Goal: Task Accomplishment & Management: Manage account settings

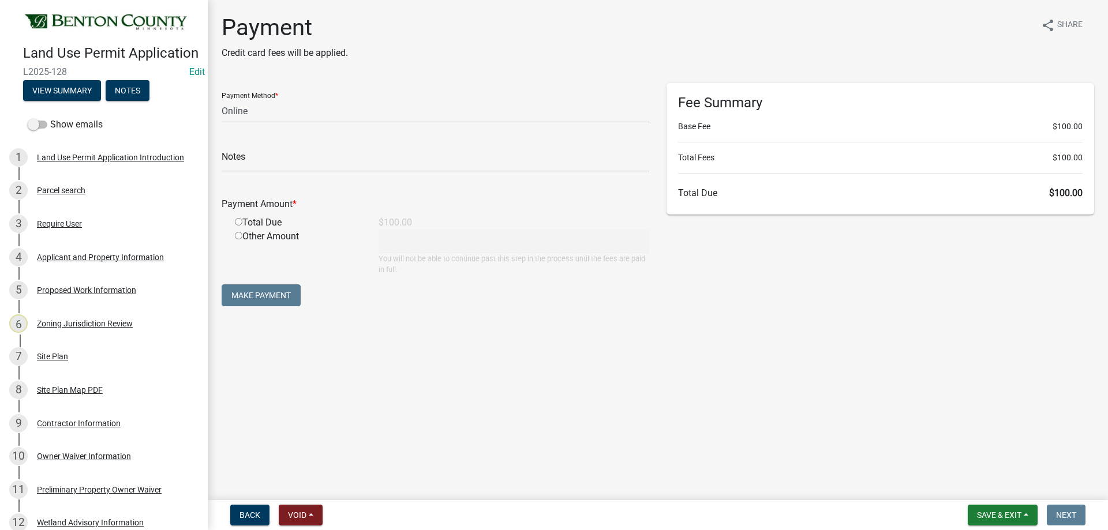
select select "3: 3"
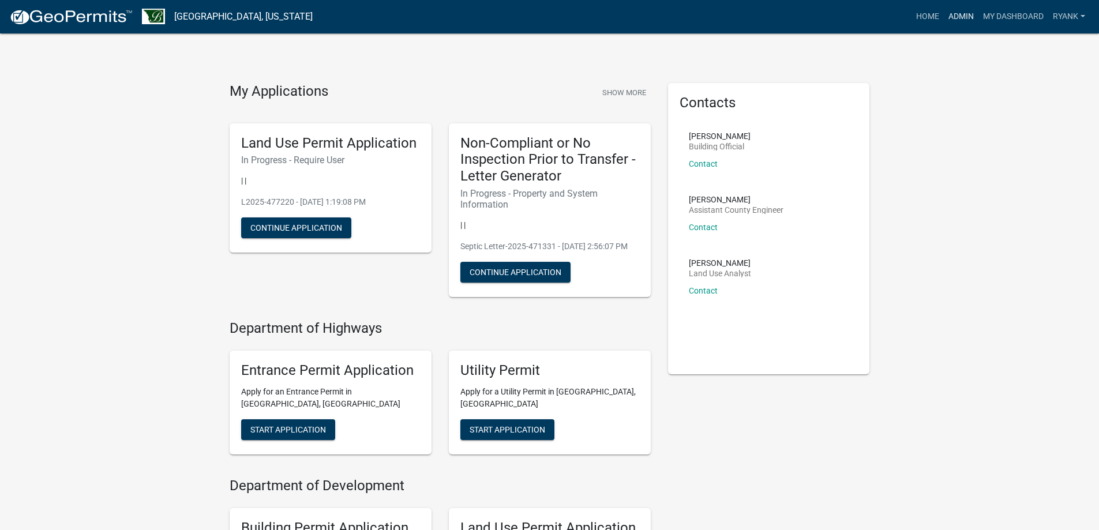
click at [960, 16] on link "Admin" at bounding box center [961, 17] width 35 height 22
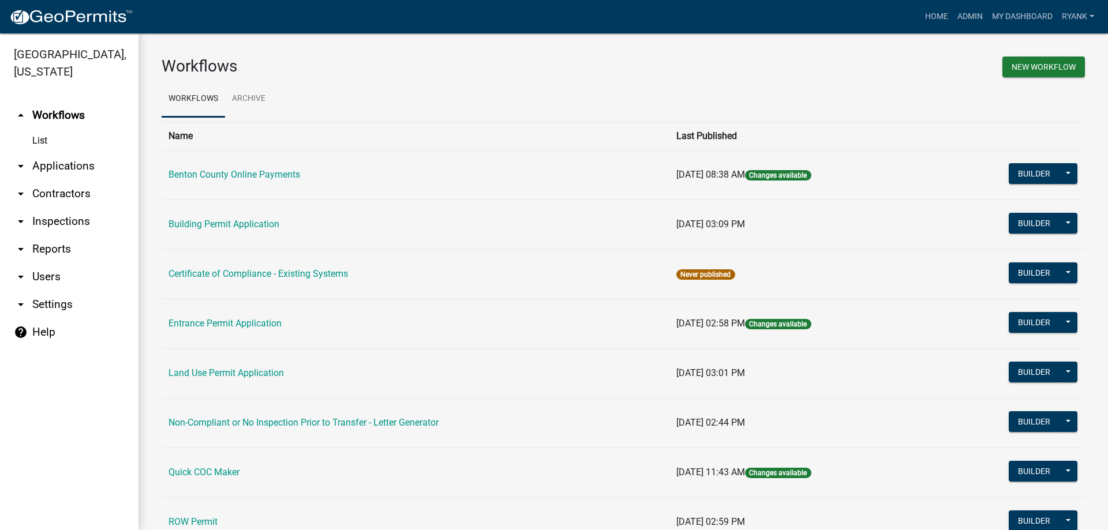
click at [65, 166] on link "arrow_drop_down Applications" at bounding box center [69, 166] width 139 height 28
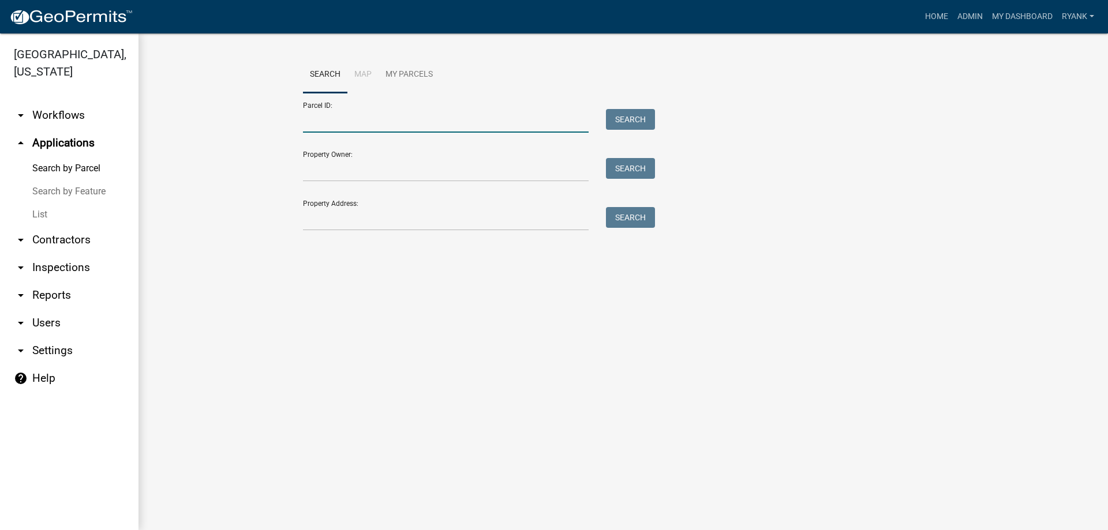
click at [341, 126] on input "Parcel ID:" at bounding box center [446, 121] width 286 height 24
paste input "040023100"
type input "040023100"
click at [640, 115] on button "Search" at bounding box center [630, 119] width 49 height 21
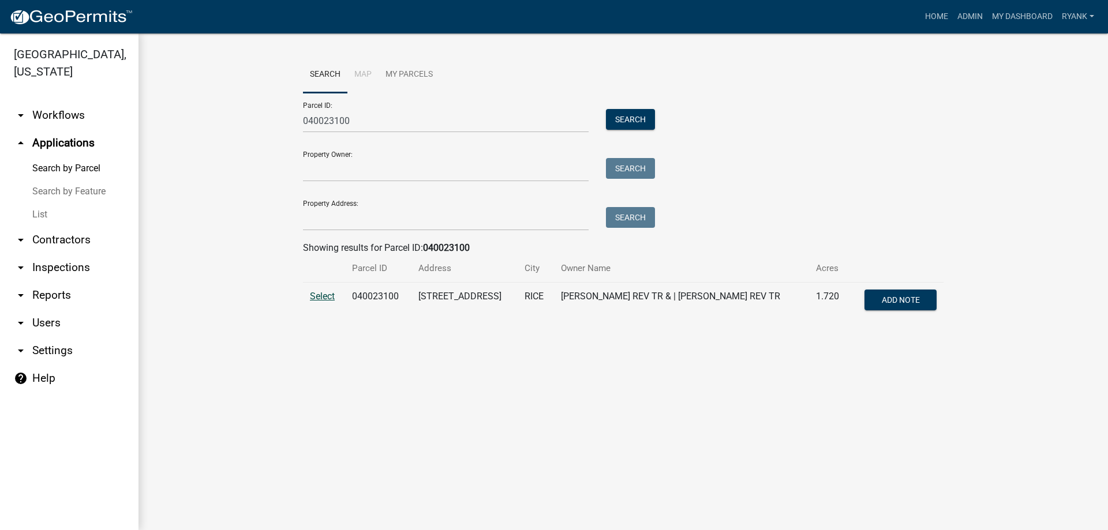
click at [328, 295] on span "Select" at bounding box center [322, 296] width 25 height 11
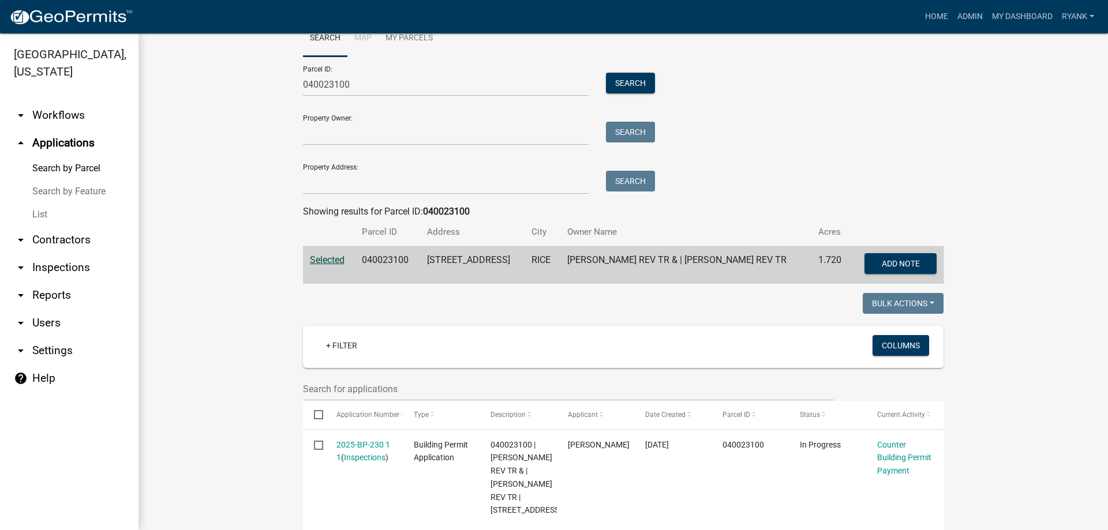
scroll to position [173, 0]
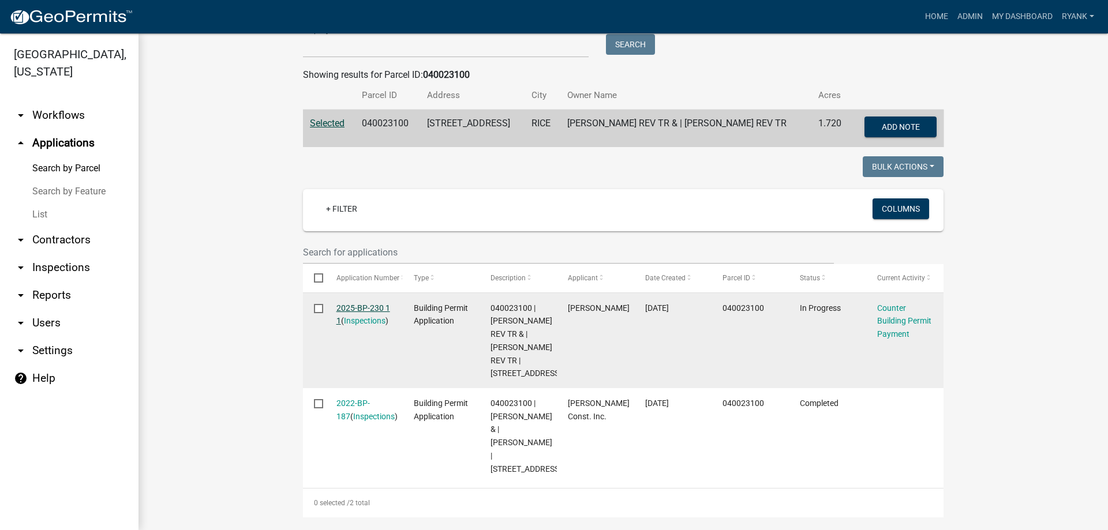
click at [373, 309] on link "2025-BP-230 1 1" at bounding box center [363, 315] width 54 height 23
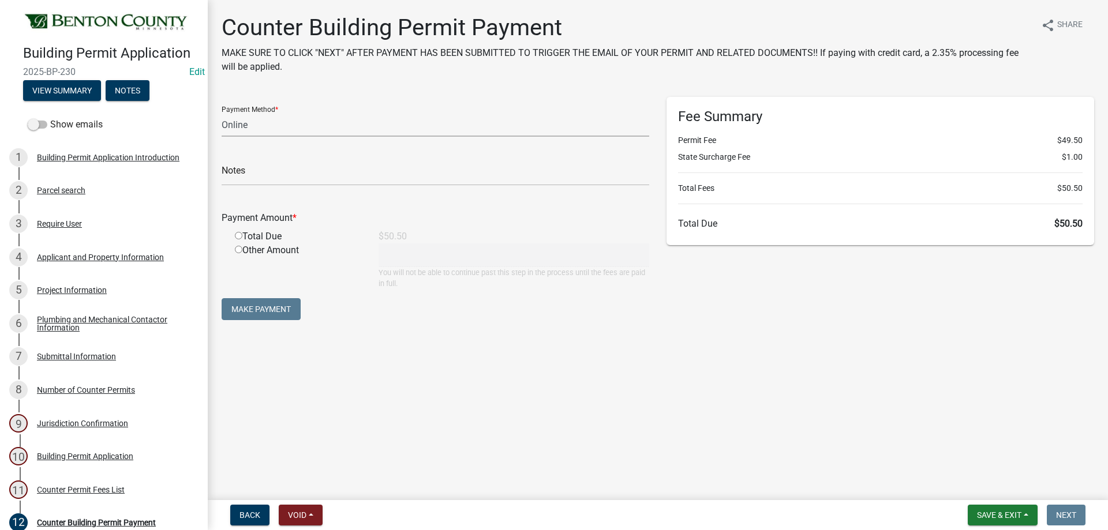
click at [233, 125] on select "Credit Card POS Check Cash Online" at bounding box center [436, 125] width 428 height 24
select select "1: 0"
click at [222, 113] on select "Credit Card POS Check Cash Online" at bounding box center [436, 125] width 428 height 24
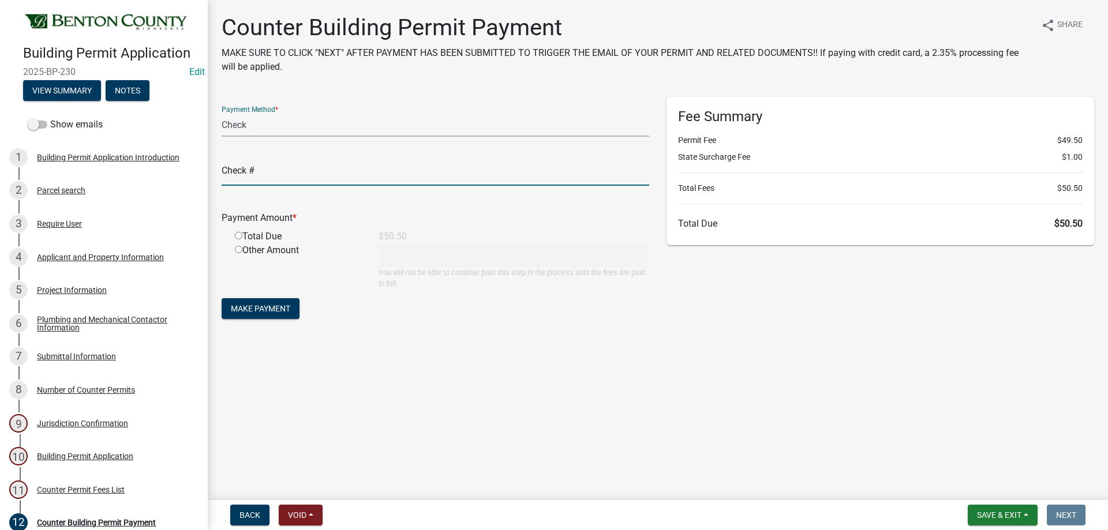
click at [267, 179] on input "text" at bounding box center [436, 174] width 428 height 24
type input "38588"
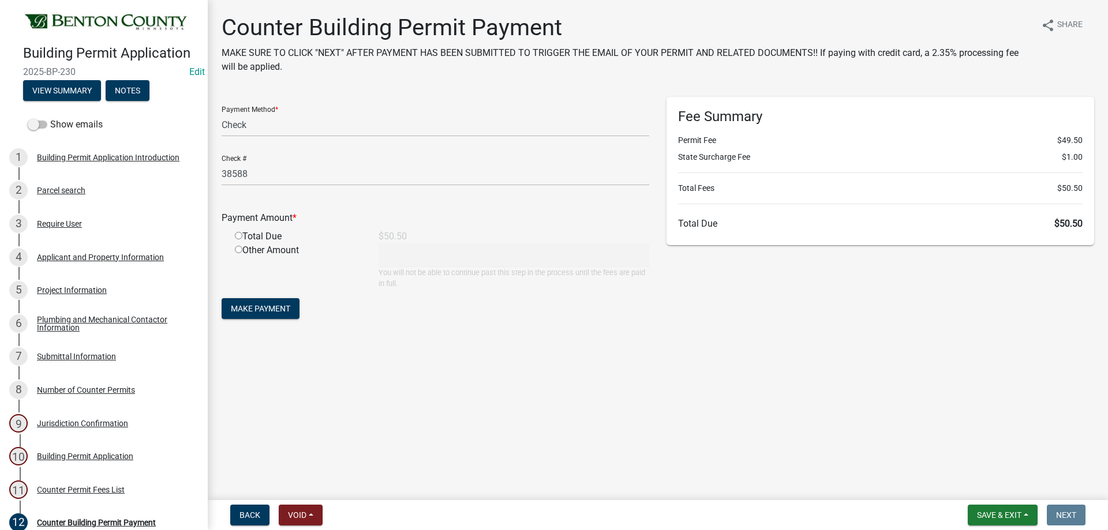
click at [237, 236] on input "radio" at bounding box center [239, 236] width 8 height 8
radio input "true"
type input "50.5"
click at [258, 305] on span "Make Payment" at bounding box center [260, 308] width 59 height 9
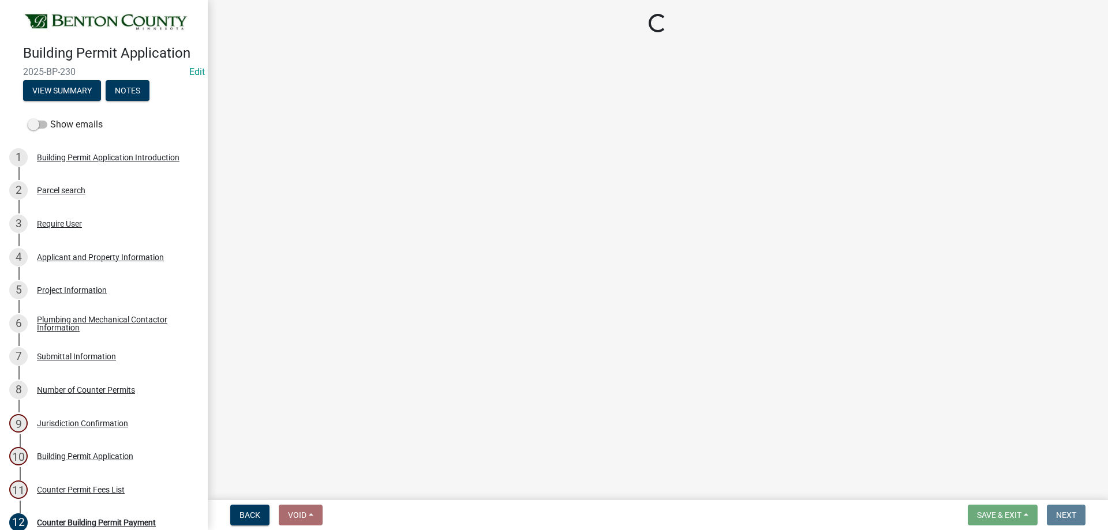
select select "17bfa135-5610-45df-8ce7-87530b7d86d4"
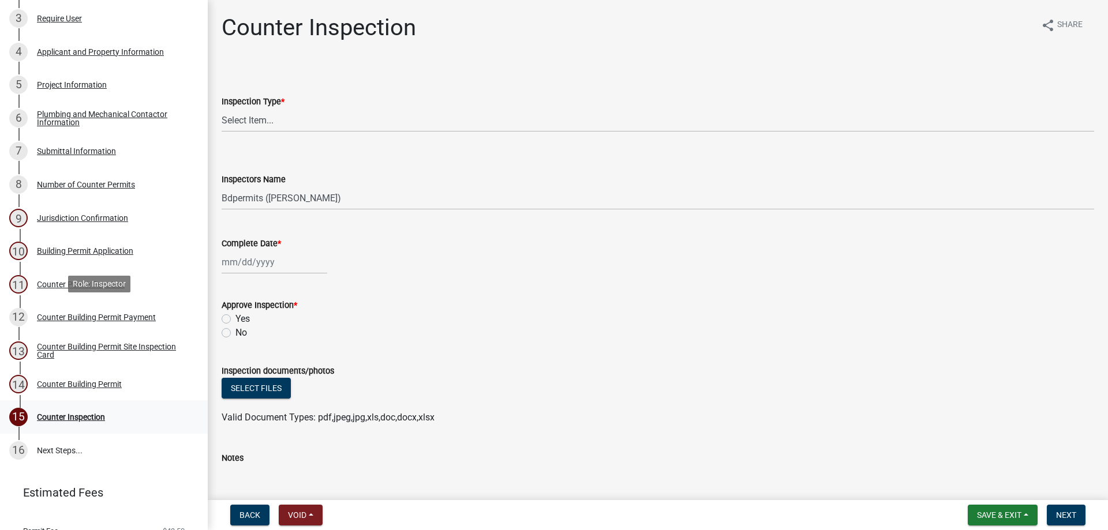
scroll to position [275, 0]
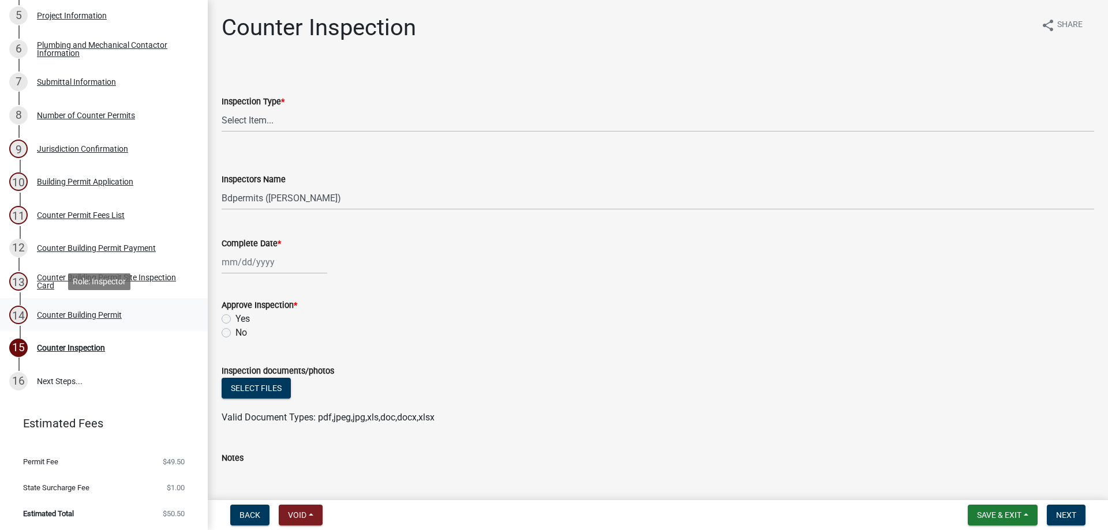
click at [75, 313] on div "Counter Building Permit" at bounding box center [79, 315] width 85 height 8
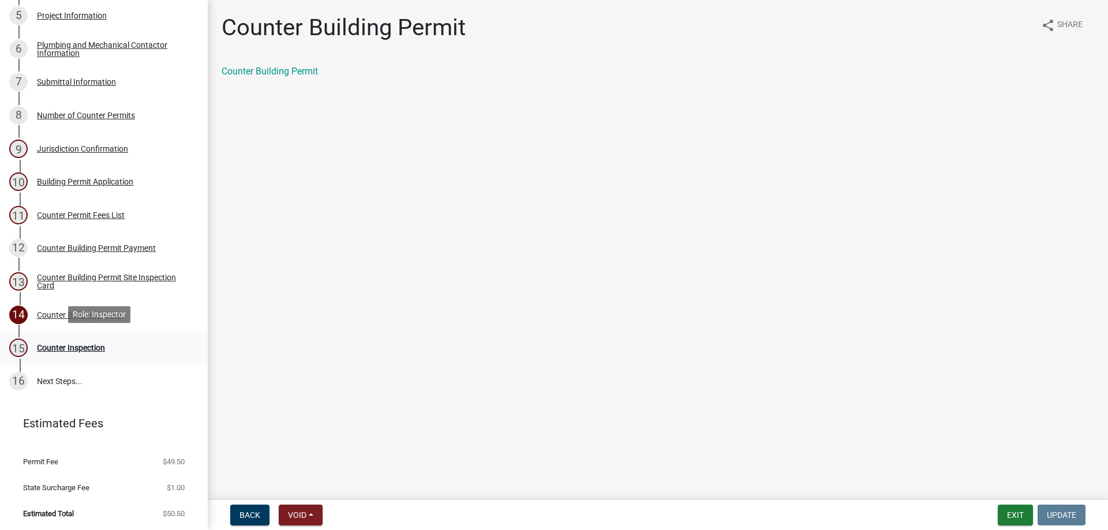
click at [73, 345] on div "Counter Inspection" at bounding box center [71, 348] width 68 height 8
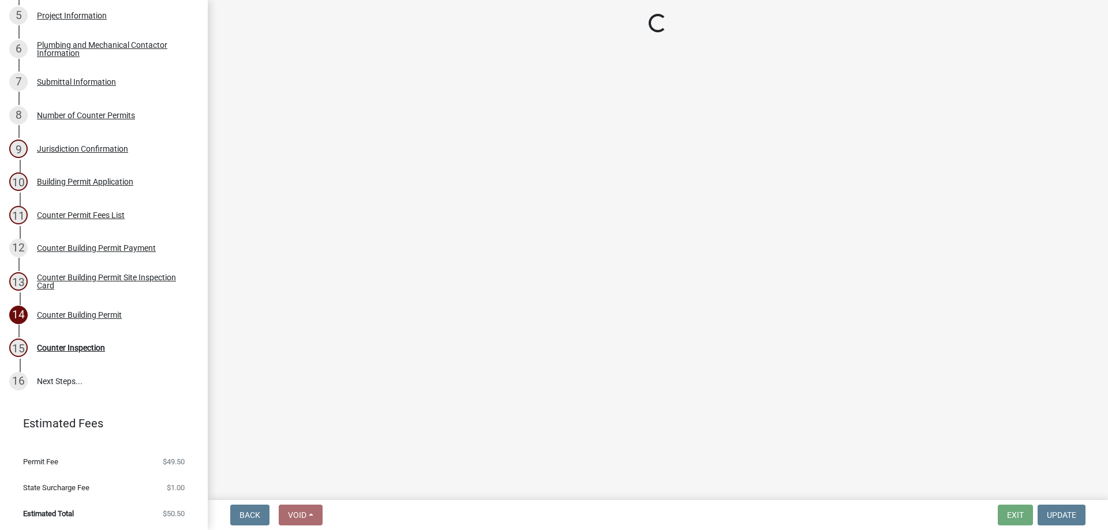
select select "17bfa135-5610-45df-8ce7-87530b7d86d4"
